Goal: Task Accomplishment & Management: Manage account settings

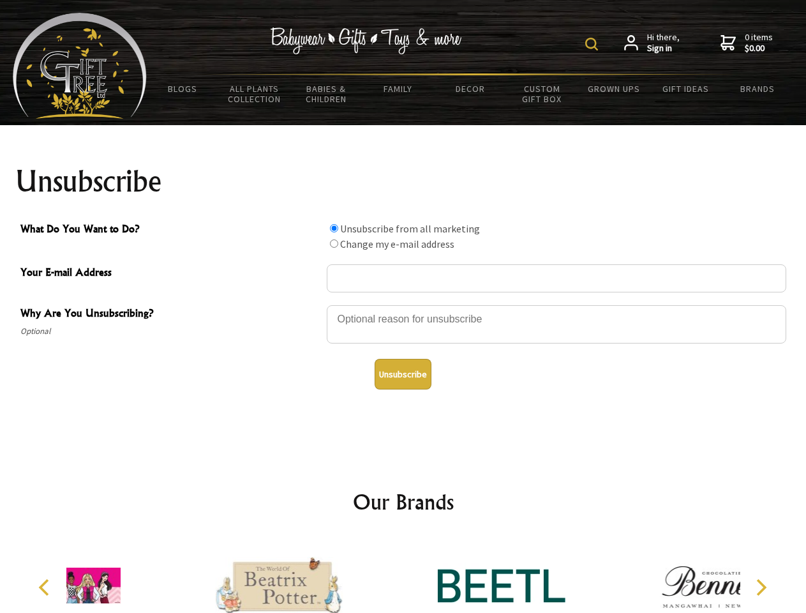
click at [593, 44] on img at bounding box center [591, 44] width 13 height 13
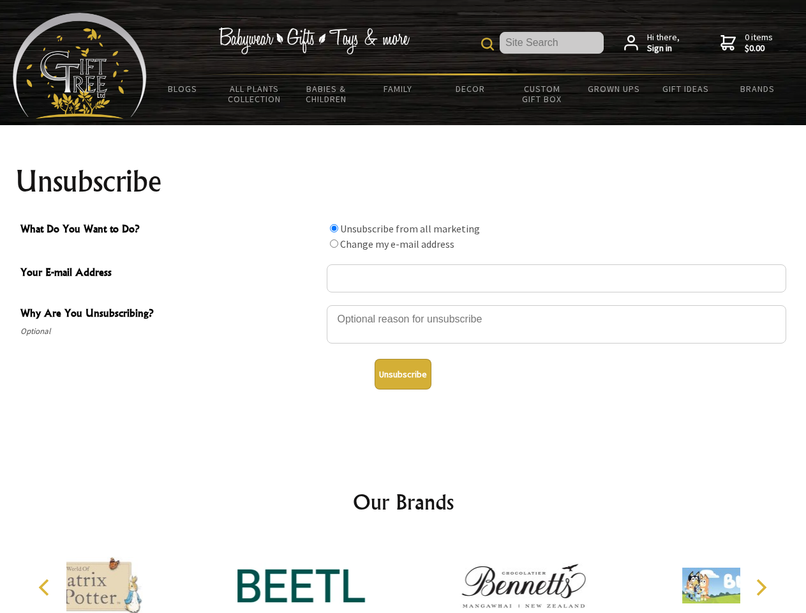
click at [403, 304] on div at bounding box center [556, 326] width 459 height 45
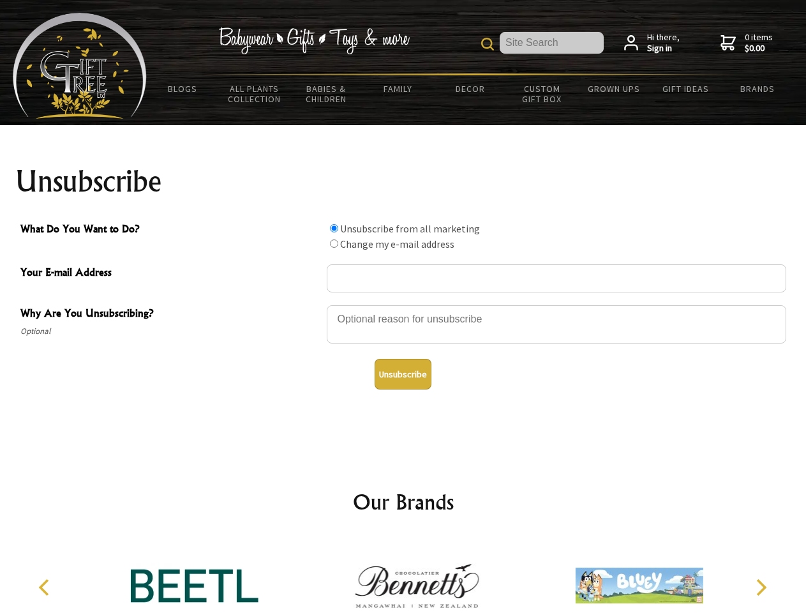
click at [334, 228] on input "What Do You Want to Do?" at bounding box center [334, 228] width 8 height 8
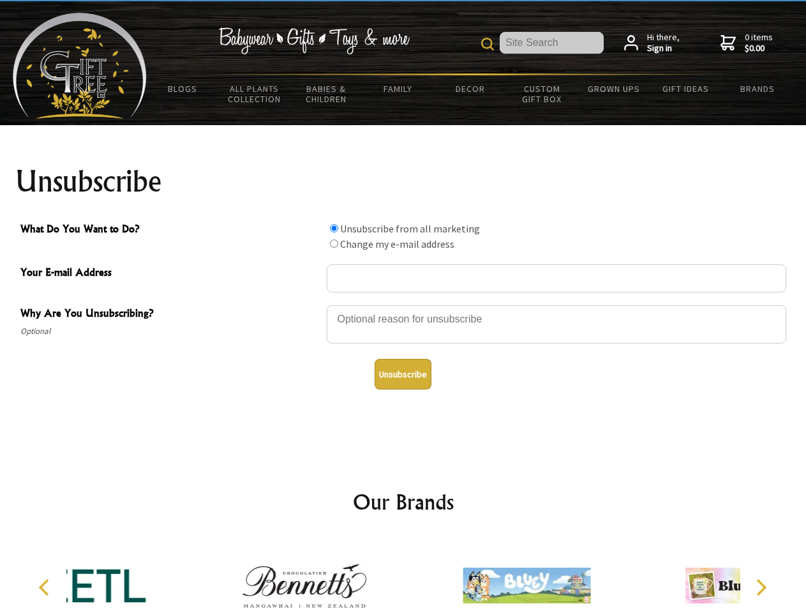
click at [334, 243] on input "What Do You Want to Do?" at bounding box center [334, 243] width 8 height 8
radio input "true"
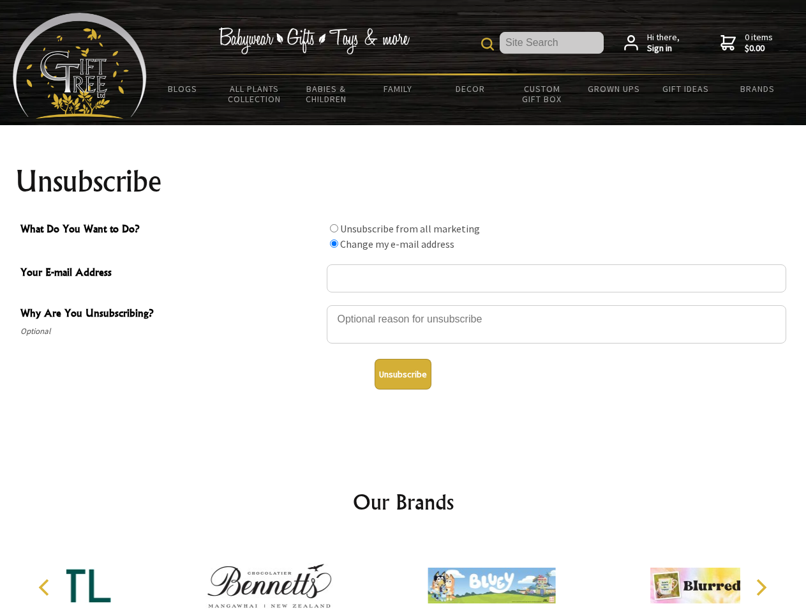
click at [403, 374] on button "Unsubscribe" at bounding box center [403, 374] width 57 height 31
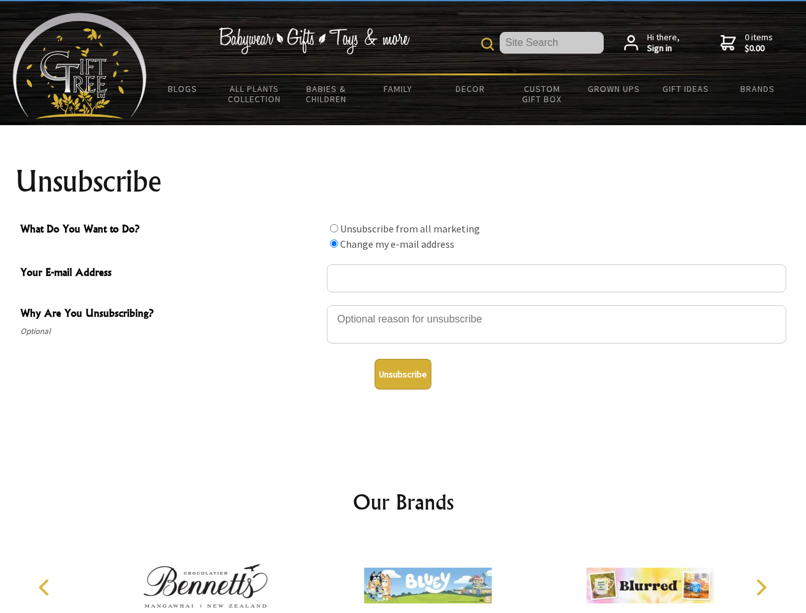
click at [403, 575] on img at bounding box center [428, 585] width 128 height 96
click at [46, 587] on icon "Previous" at bounding box center [45, 587] width 17 height 17
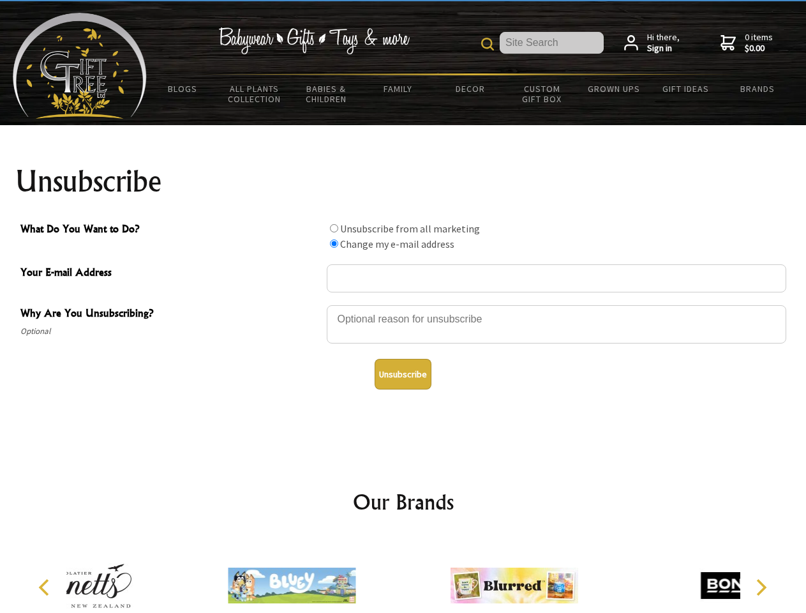
click at [761, 587] on icon "Next" at bounding box center [760, 587] width 17 height 17
